Goal: Information Seeking & Learning: Learn about a topic

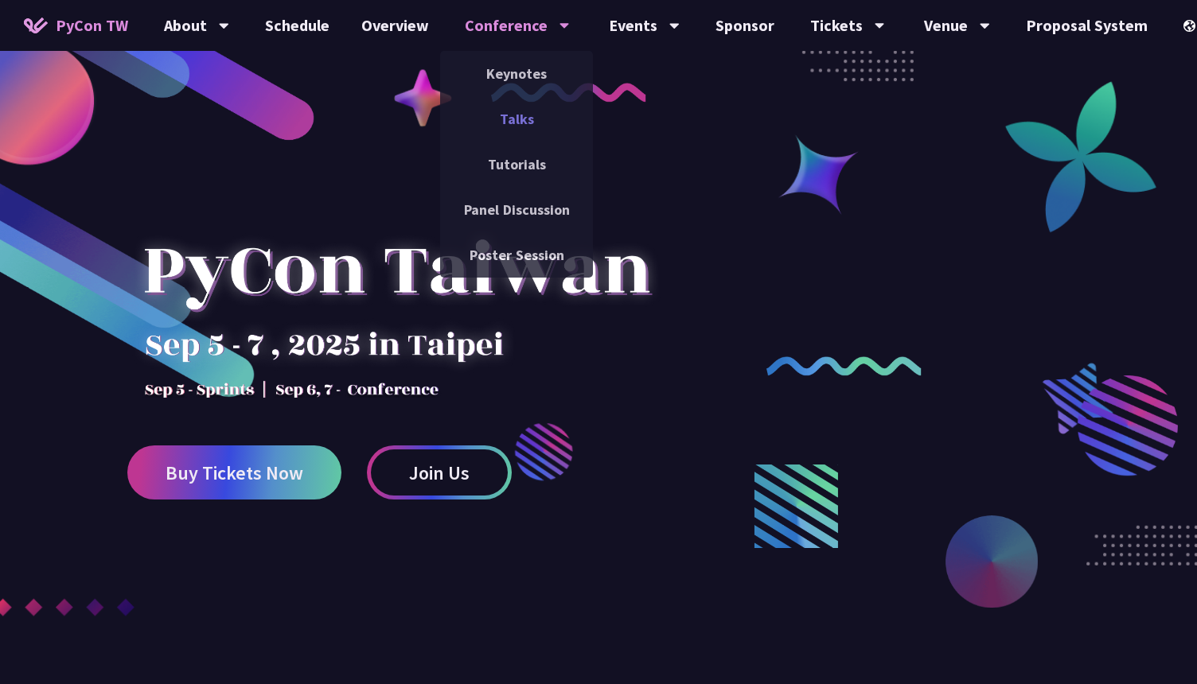
click at [519, 127] on link "Talks" at bounding box center [516, 118] width 153 height 37
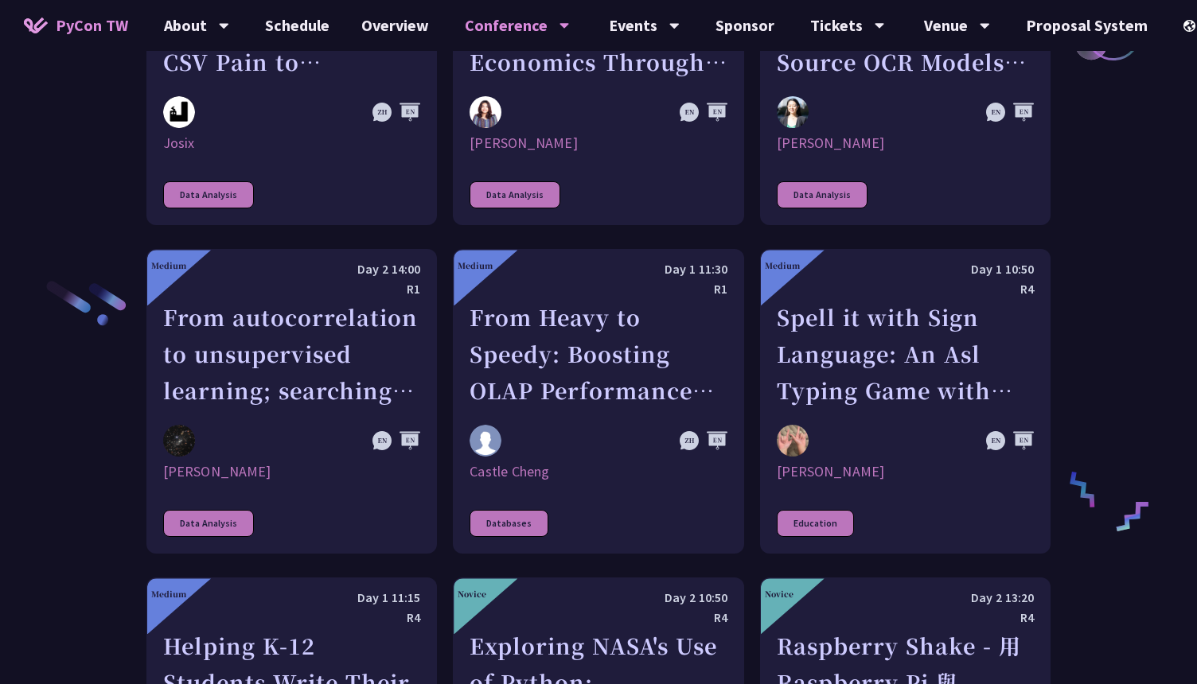
scroll to position [2541, 0]
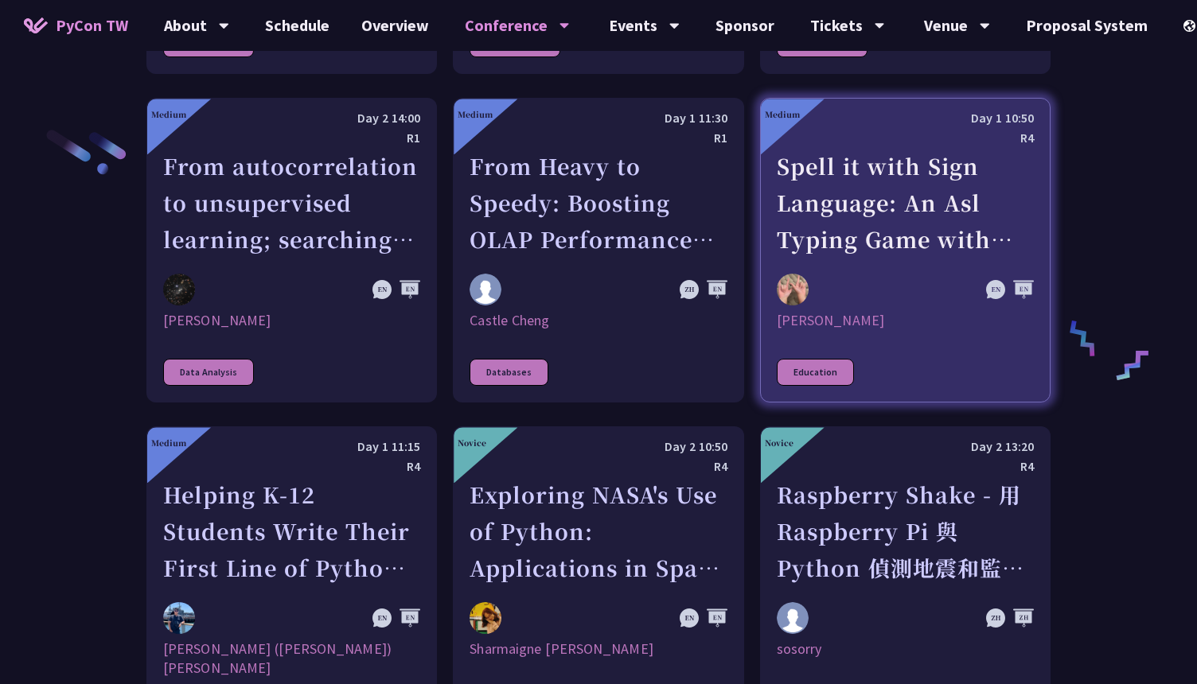
click at [883, 338] on link "Medium Day 1 10:50 R4 Spell it with Sign Language: An Asl Typing Game with Medi…" at bounding box center [905, 250] width 290 height 305
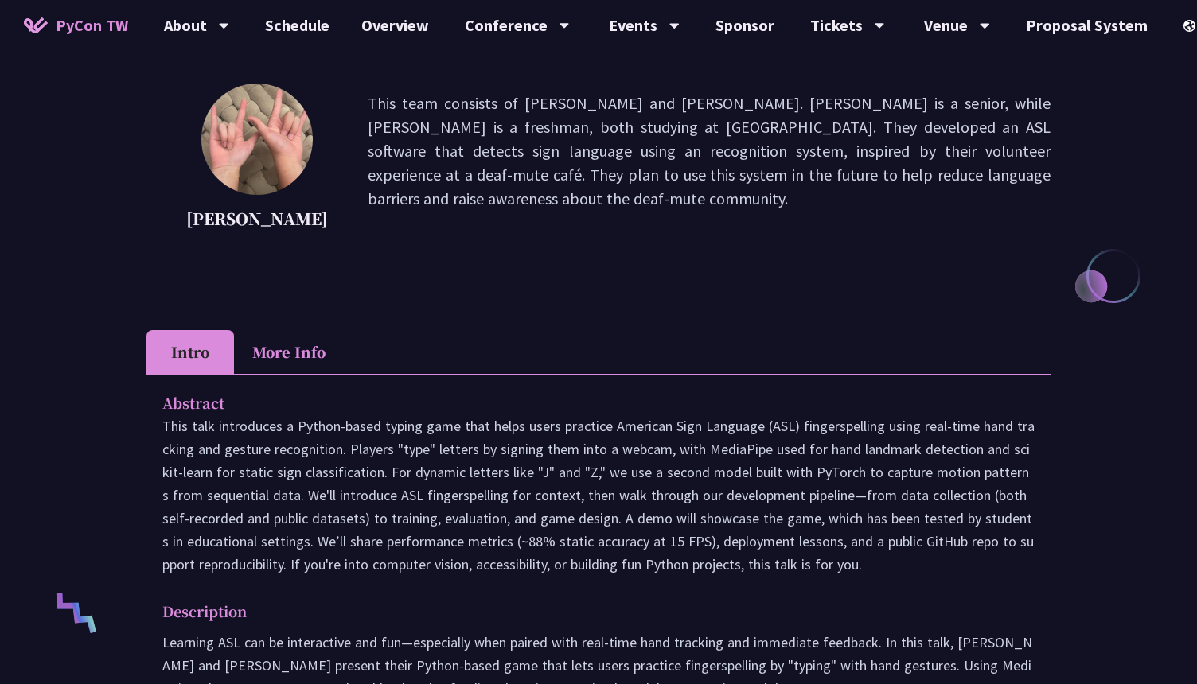
scroll to position [178, 0]
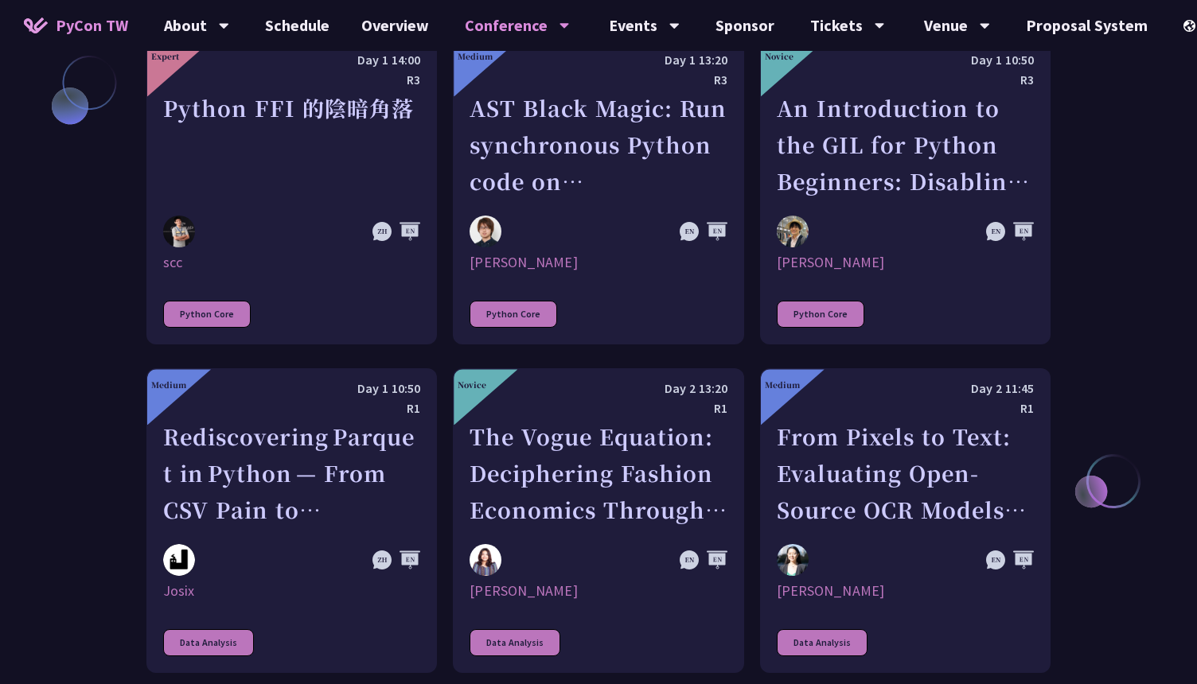
scroll to position [1985, 0]
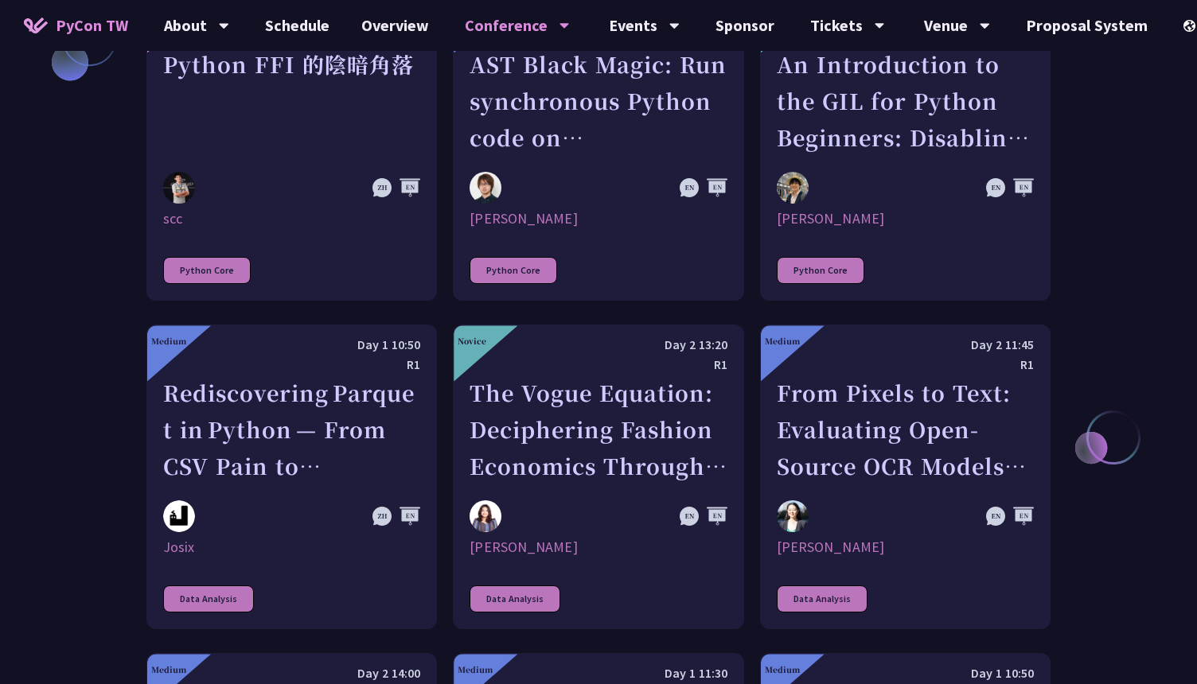
click at [414, 290] on link "Expert Day 1 14:00 R3 Python FFI 的陰暗角落 scc Python Core" at bounding box center [291, 148] width 290 height 305
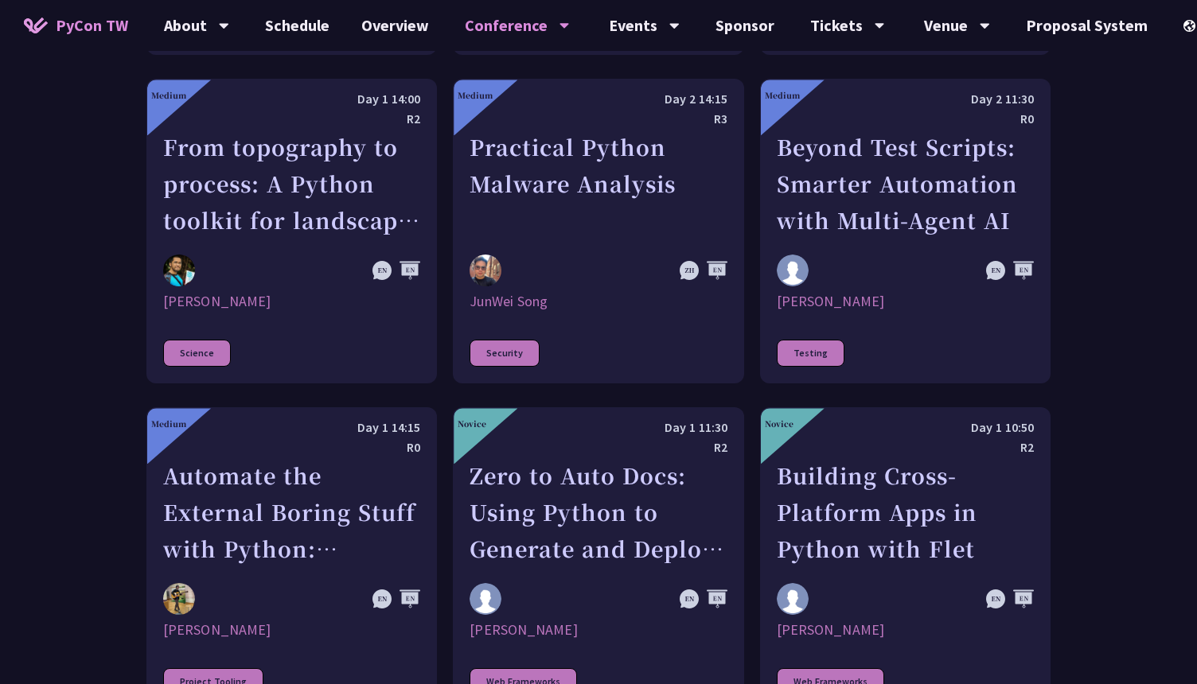
scroll to position [4250, 0]
